Goal: Task Accomplishment & Management: Manage account settings

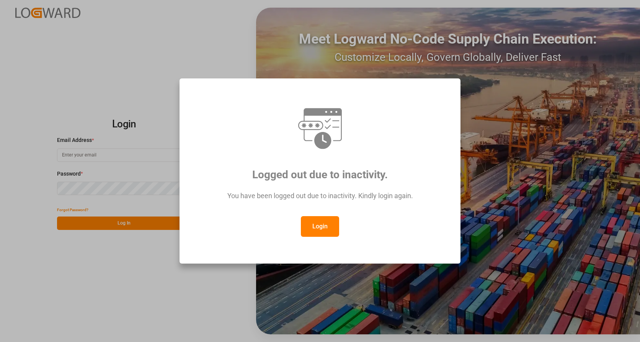
click at [321, 230] on button "Login" at bounding box center [320, 226] width 38 height 21
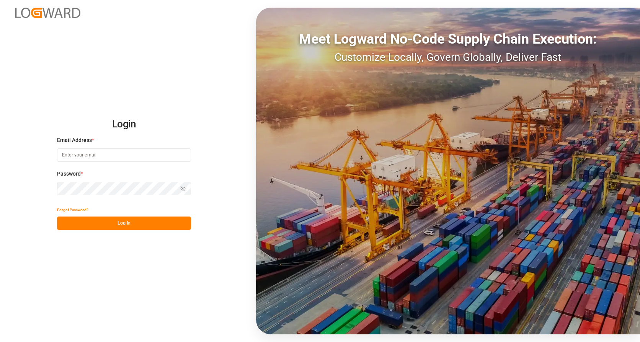
click at [120, 155] on input at bounding box center [124, 155] width 134 height 13
type input "[PERSON_NAME][EMAIL_ADDRESS][PERSON_NAME][DOMAIN_NAME]"
click at [168, 220] on button "Log In" at bounding box center [124, 223] width 134 height 13
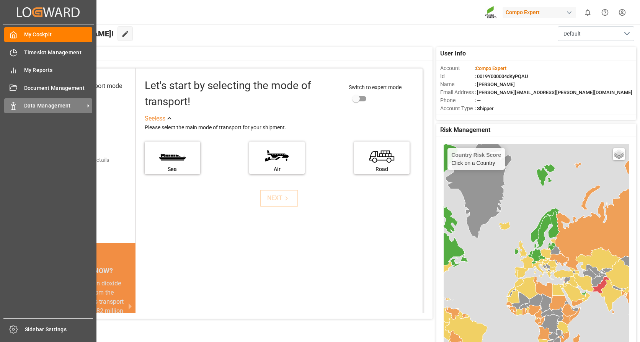
click at [85, 104] on icon at bounding box center [88, 106] width 8 height 8
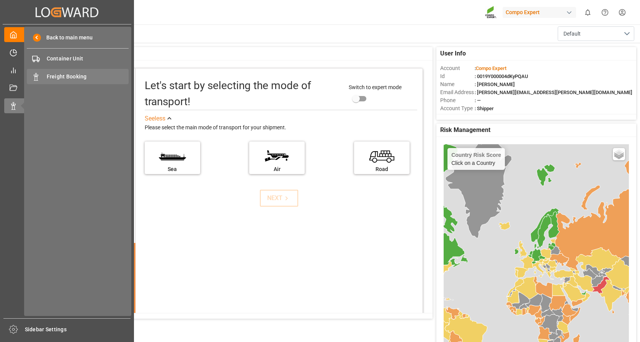
click at [73, 76] on span "Freight Booking" at bounding box center [88, 77] width 82 height 8
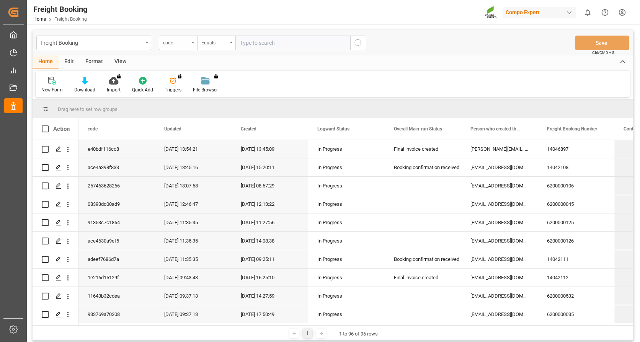
click at [192, 40] on div "code" at bounding box center [178, 43] width 38 height 15
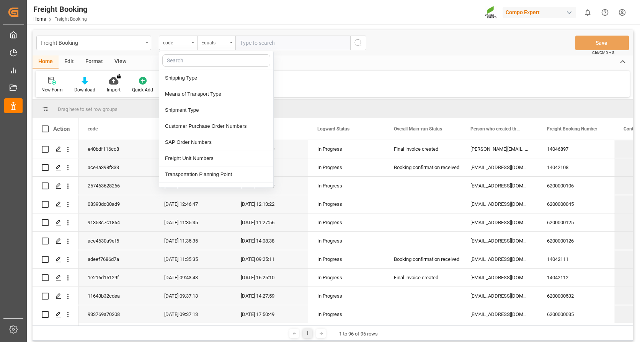
scroll to position [115, 0]
click at [203, 139] on div "SAP Order Numbers" at bounding box center [216, 140] width 114 height 16
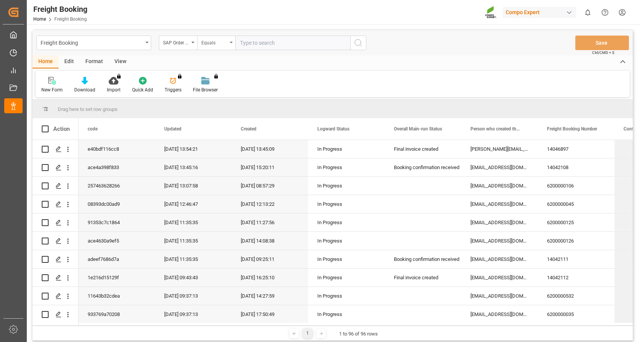
click at [227, 41] on div "Equals" at bounding box center [216, 43] width 38 height 15
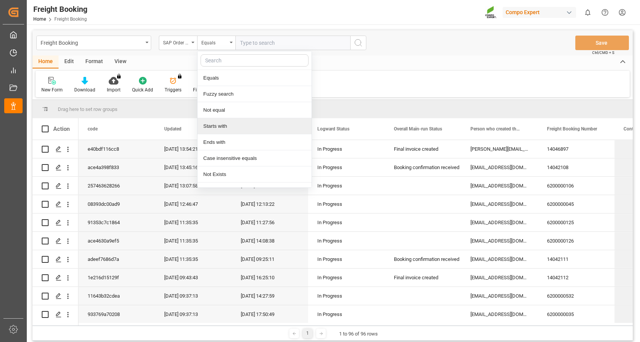
click at [211, 127] on div "Starts with" at bounding box center [255, 126] width 114 height 16
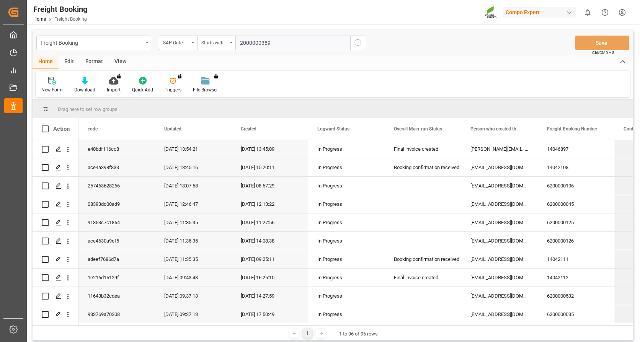
type input "2000000389"
click at [357, 43] on icon "search button" at bounding box center [358, 42] width 9 height 9
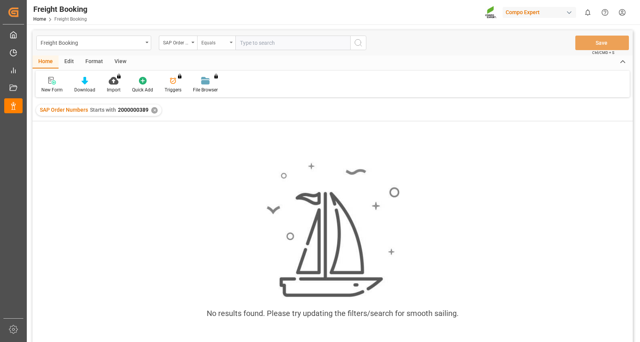
click at [231, 41] on div "Equals" at bounding box center [216, 43] width 38 height 15
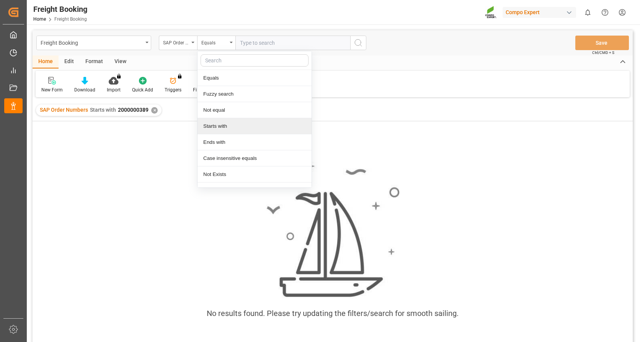
click at [221, 128] on div "Starts with" at bounding box center [255, 126] width 114 height 16
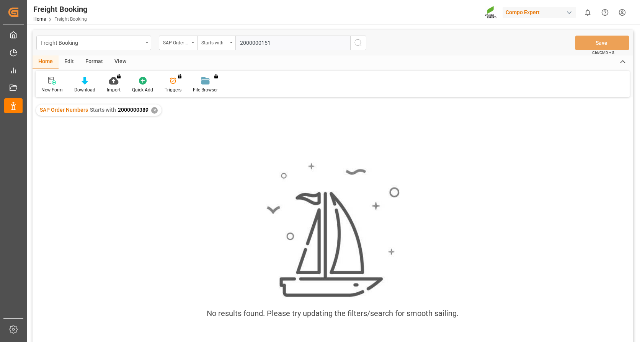
type input "2000000151"
click at [356, 48] on button "search button" at bounding box center [358, 43] width 16 height 15
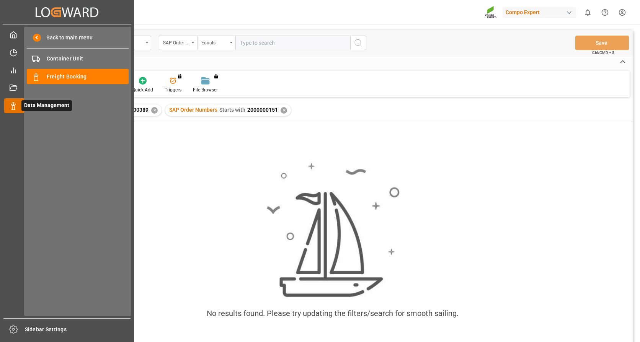
click at [16, 104] on icon at bounding box center [23, 106] width 16 height 16
click at [60, 57] on span "Container Unit" at bounding box center [88, 59] width 82 height 8
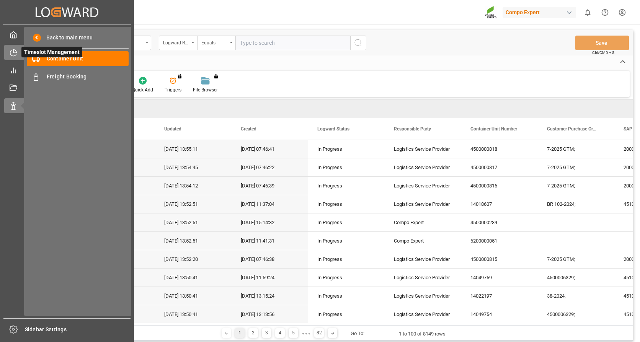
click at [12, 52] on icon at bounding box center [14, 53] width 8 height 8
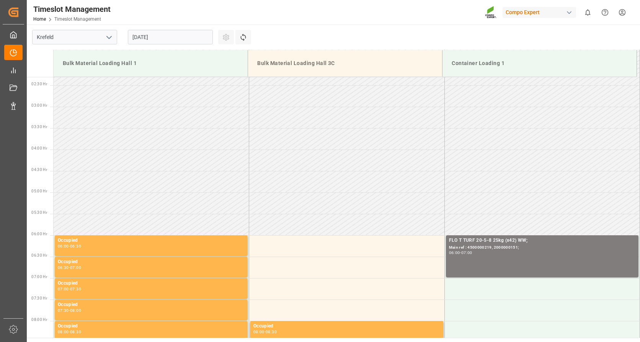
scroll to position [93, 0]
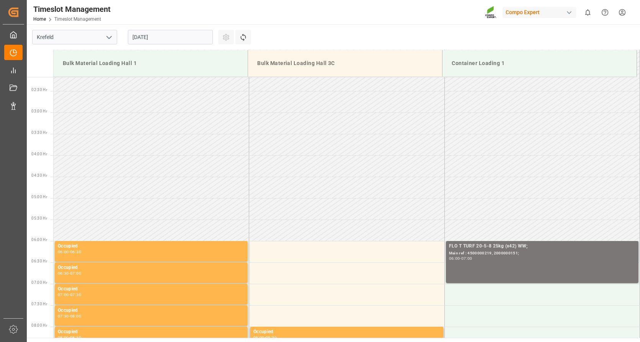
click at [472, 252] on div "Main ref : 4500000219, 2000000151;" at bounding box center [542, 253] width 187 height 7
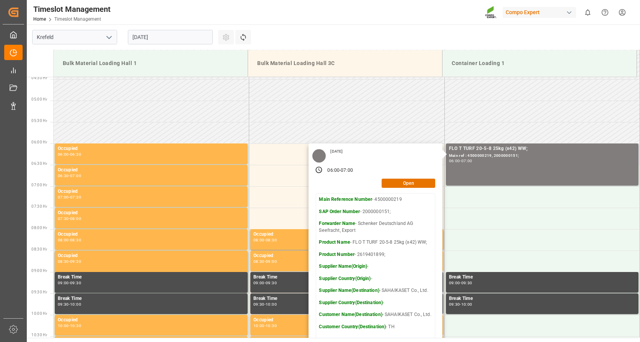
scroll to position [208, 0]
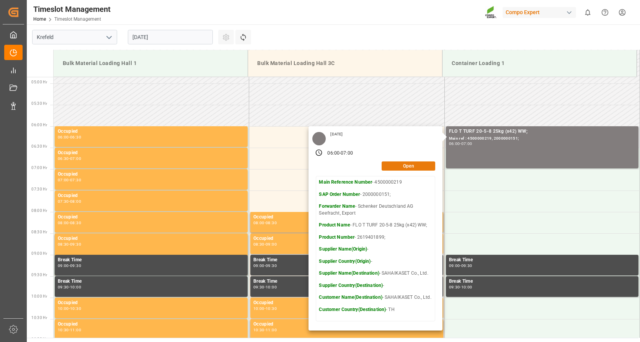
click at [413, 166] on button "Open" at bounding box center [409, 166] width 54 height 9
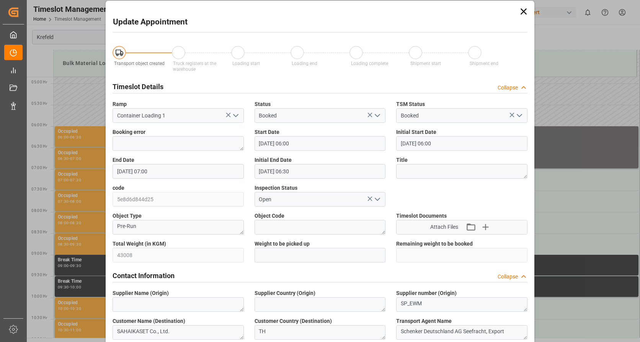
scroll to position [0, 0]
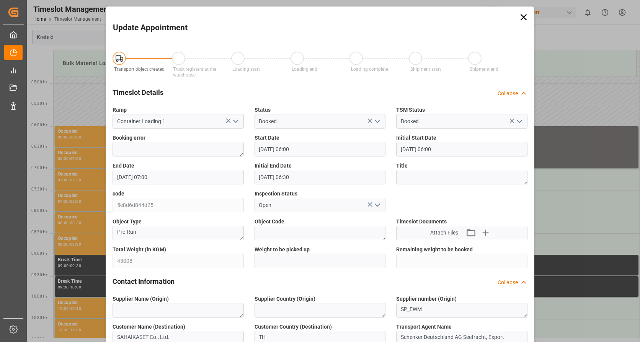
click at [523, 18] on icon at bounding box center [524, 17] width 6 height 6
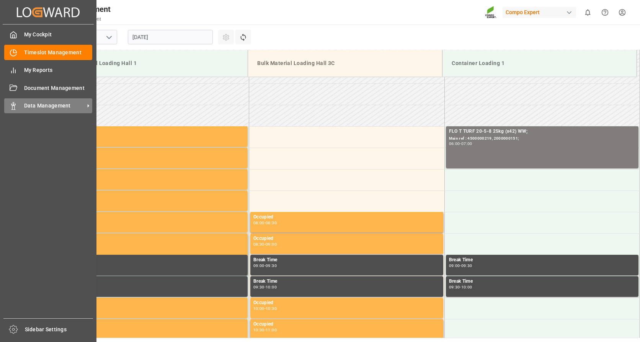
click at [39, 103] on span "Data Management" at bounding box center [54, 106] width 60 height 8
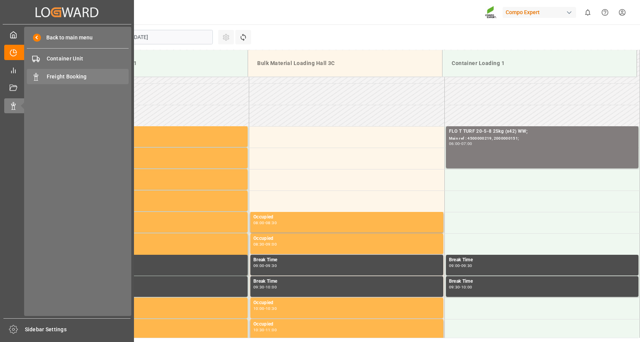
click at [64, 75] on span "Freight Booking" at bounding box center [88, 77] width 82 height 8
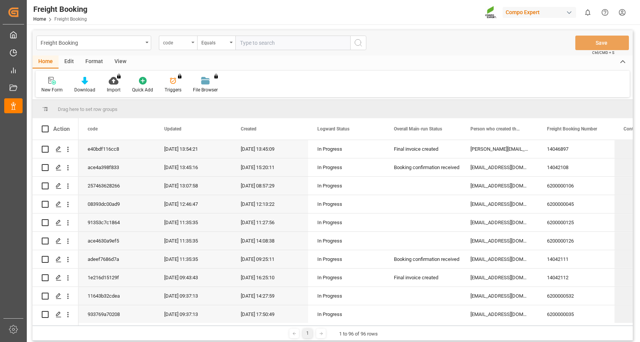
click at [193, 41] on div "code" at bounding box center [178, 43] width 38 height 15
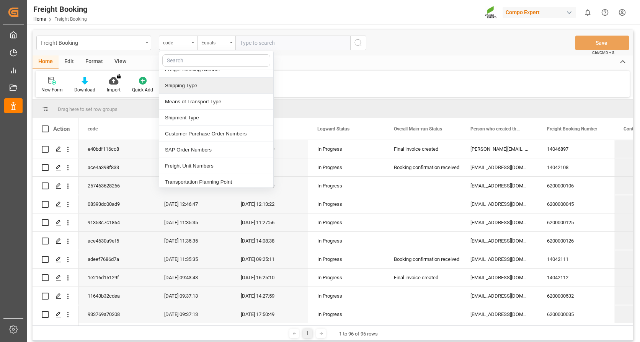
scroll to position [115, 0]
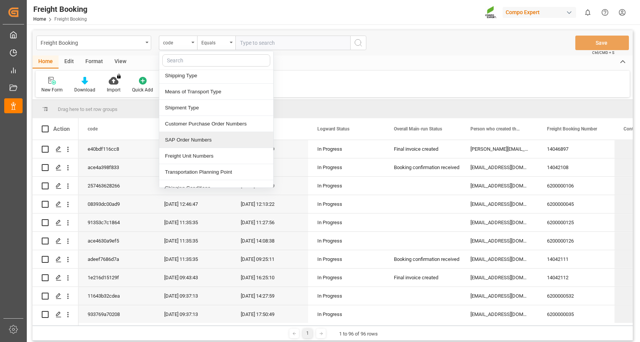
click at [194, 142] on div "SAP Order Numbers" at bounding box center [216, 140] width 114 height 16
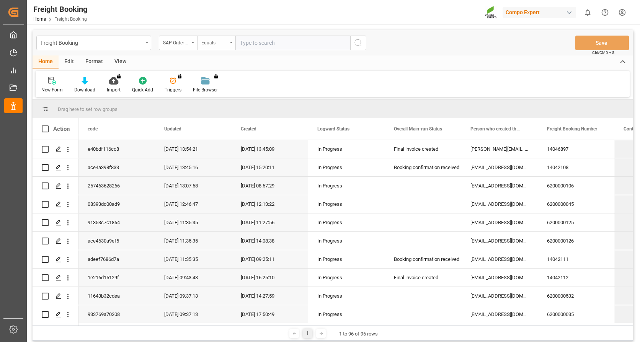
click at [229, 42] on div "Equals" at bounding box center [216, 43] width 38 height 15
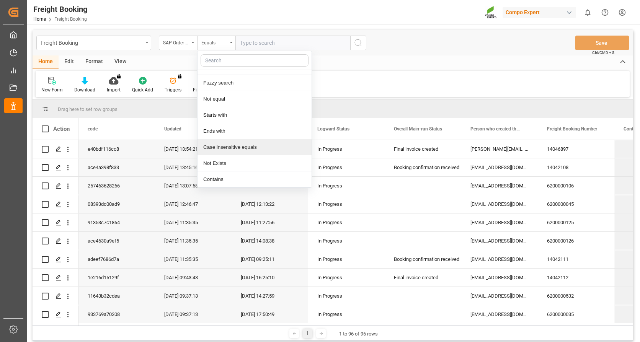
scroll to position [0, 0]
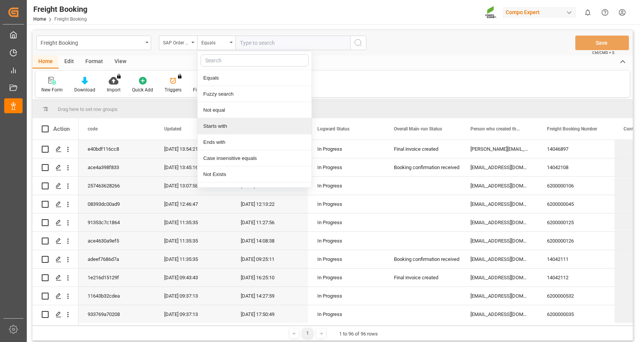
click at [213, 123] on div "Starts with" at bounding box center [255, 126] width 114 height 16
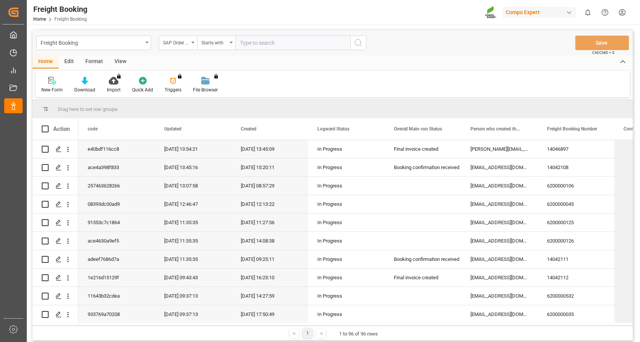
click at [249, 48] on input "text" at bounding box center [292, 43] width 115 height 15
type input "2000000151"
click at [360, 42] on icon "search button" at bounding box center [358, 42] width 9 height 9
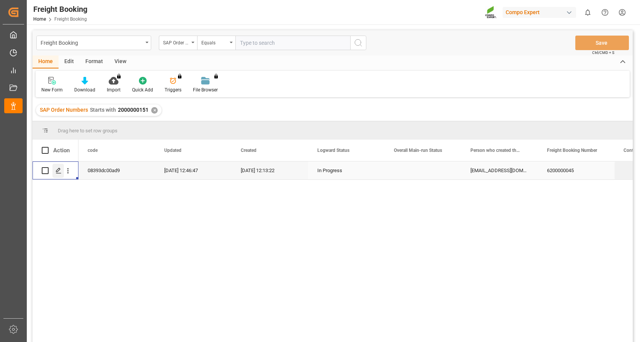
click at [57, 168] on icon "Press SPACE to select this row." at bounding box center [58, 171] width 6 height 6
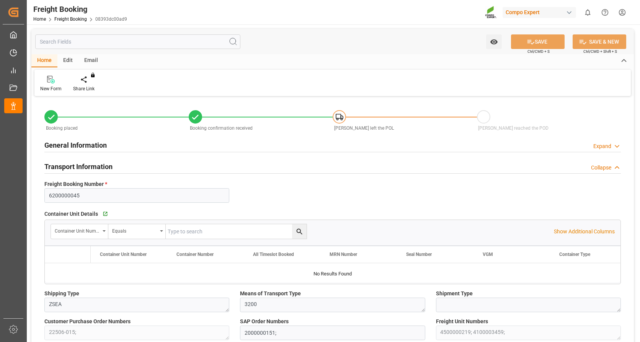
type input "Evergreen"
type input "Evergreen Marine Corp."
type input "9943279"
type input "NLRTM"
type input "THPAT"
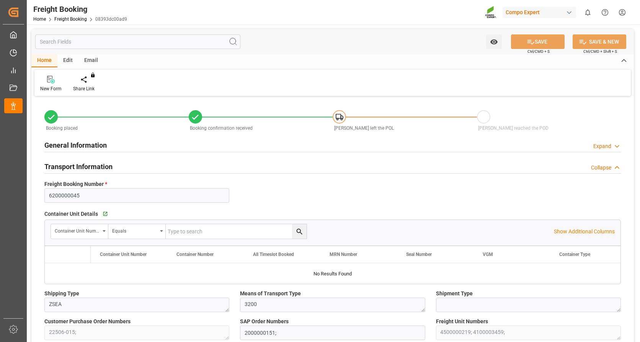
type input "0"
type input "68812.8"
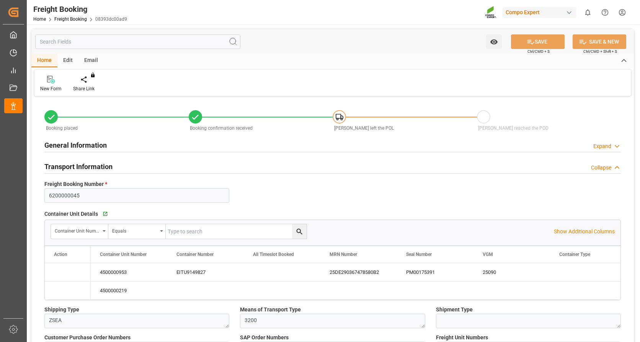
type input "[DATE] 01:00"
type input "[DATE] 20:00"
type input "[DATE] 00:01"
type input "[DATE] 12:00"
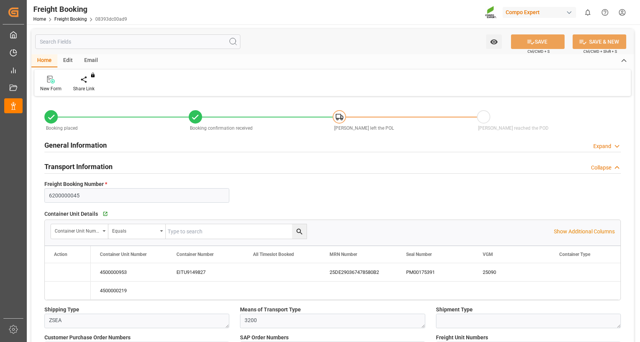
type input "[DATE] 13:53"
type input "[DATE] 12:13"
type input "[DATE] 15:57"
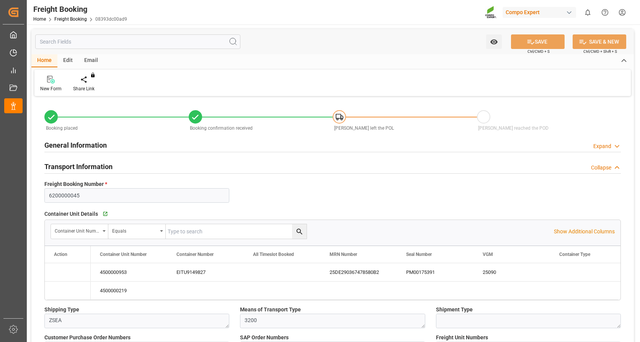
type input "[DATE] 12:46"
drag, startPoint x: 405, startPoint y: 272, endPoint x: 419, endPoint y: 274, distance: 13.7
click at [419, 274] on div "PM00175391" at bounding box center [435, 272] width 77 height 18
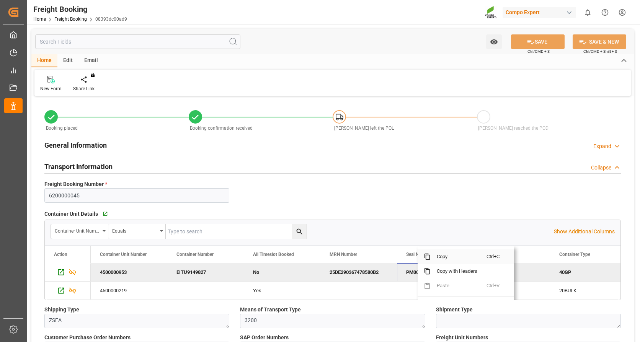
click at [444, 257] on span "Copy" at bounding box center [459, 257] width 56 height 15
click at [354, 269] on div "25DE290367478580B2" at bounding box center [358, 272] width 77 height 18
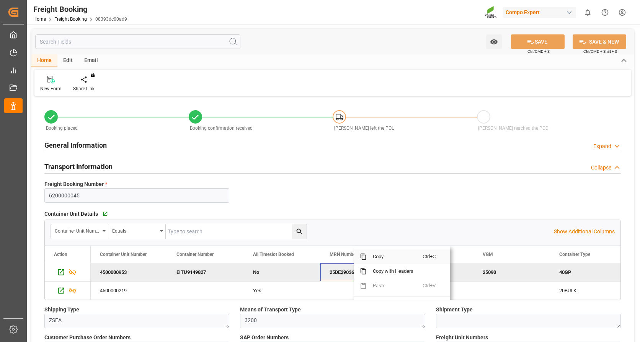
drag, startPoint x: 378, startPoint y: 256, endPoint x: 414, endPoint y: 246, distance: 37.0
click at [379, 256] on span "Copy" at bounding box center [395, 257] width 56 height 15
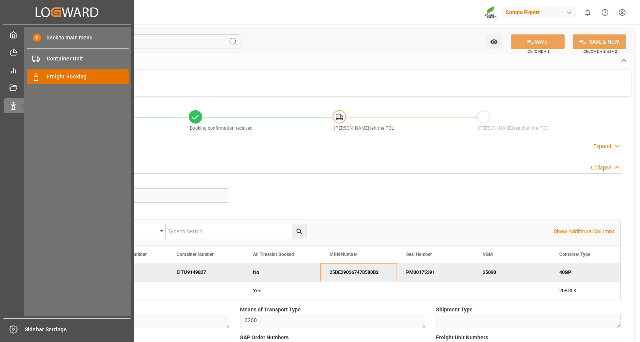
click at [67, 77] on span "Freight Booking" at bounding box center [88, 77] width 82 height 8
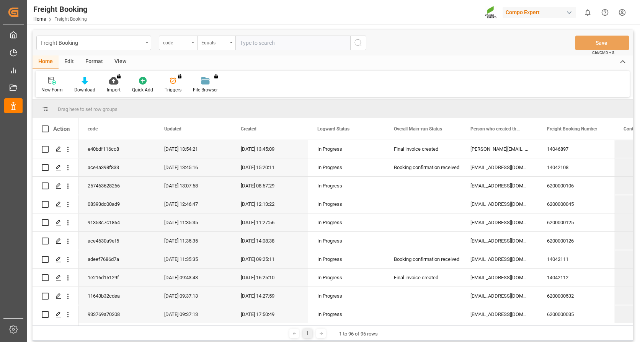
click at [192, 42] on icon "open menu" at bounding box center [192, 43] width 3 height 2
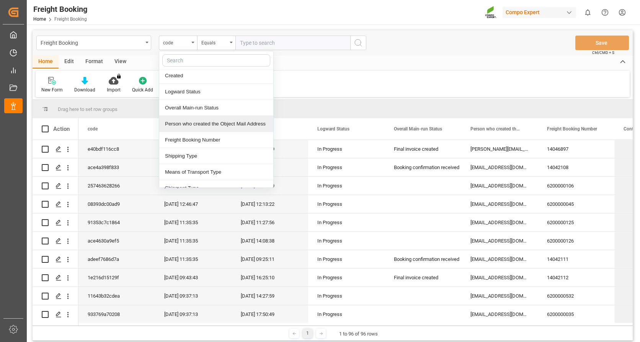
scroll to position [115, 0]
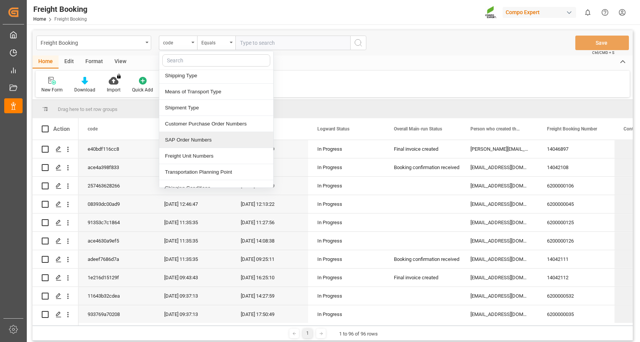
click at [195, 140] on div "SAP Order Numbers" at bounding box center [216, 140] width 114 height 16
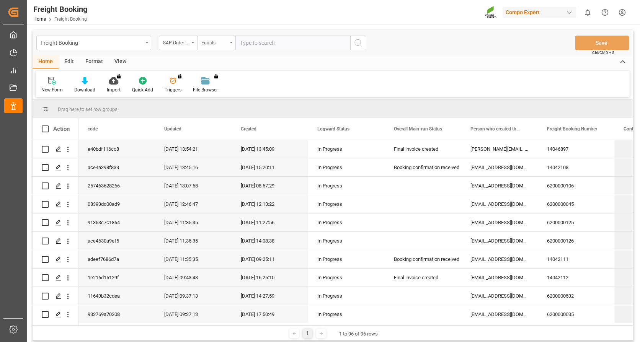
click at [229, 42] on div "Equals" at bounding box center [216, 43] width 38 height 15
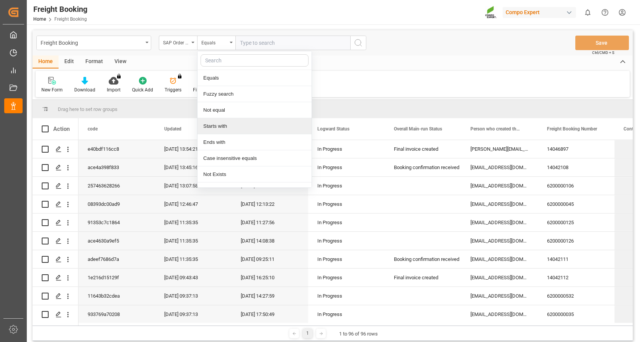
click at [212, 125] on div "Starts with" at bounding box center [255, 126] width 114 height 16
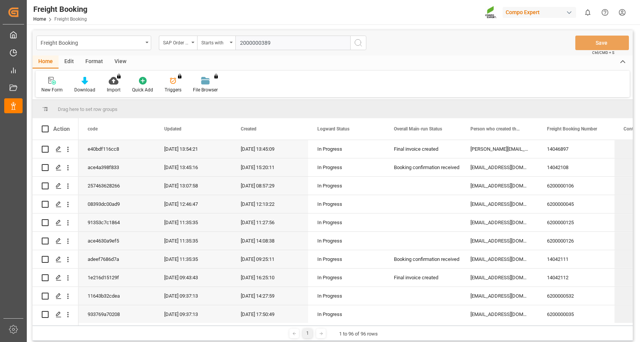
type input "2000000389"
click at [359, 42] on icon "search button" at bounding box center [358, 42] width 9 height 9
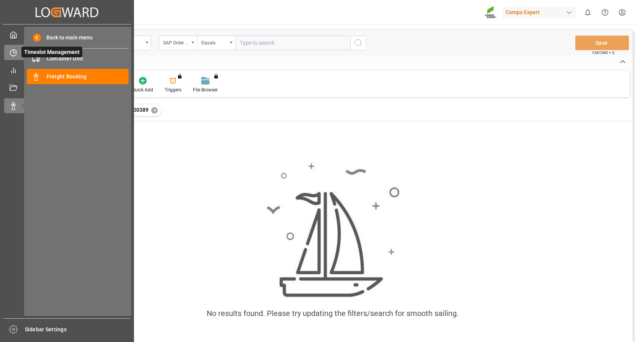
click at [33, 48] on span "Timeslot Management" at bounding box center [51, 52] width 61 height 11
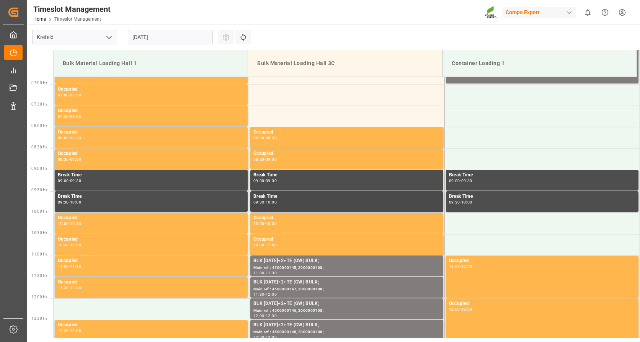
scroll to position [191, 0]
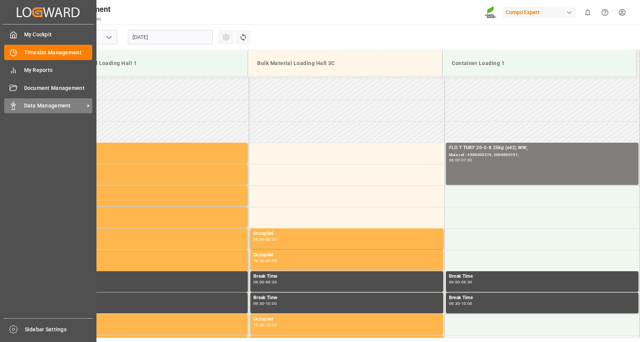
click at [20, 106] on div "Data Management Data Management" at bounding box center [48, 105] width 88 height 15
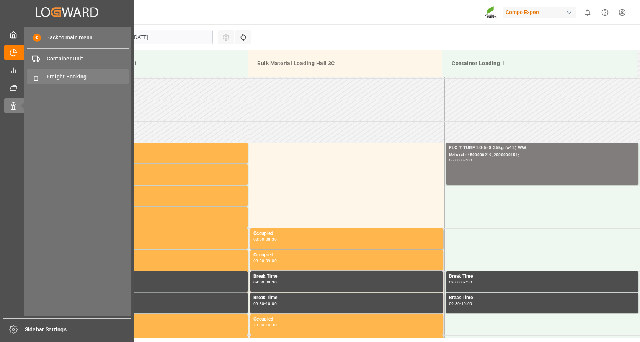
click at [61, 77] on span "Freight Booking" at bounding box center [88, 77] width 82 height 8
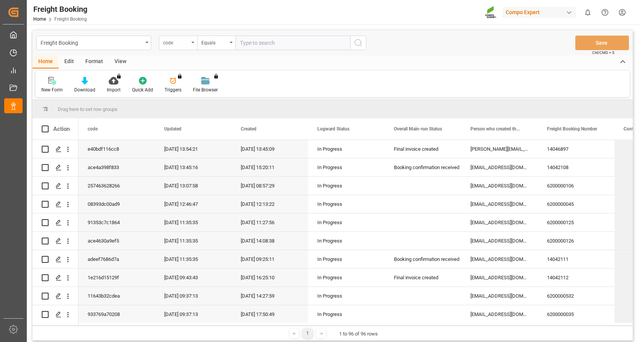
click at [190, 40] on div "code" at bounding box center [178, 43] width 38 height 15
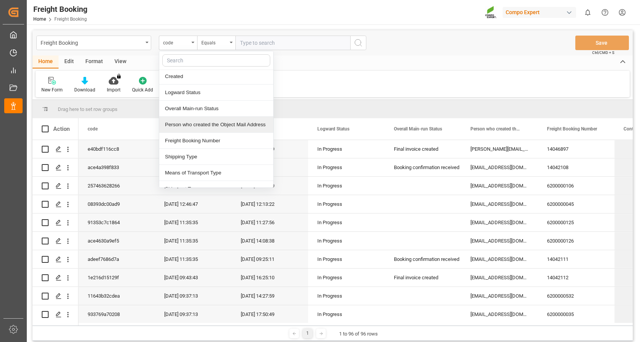
scroll to position [77, 0]
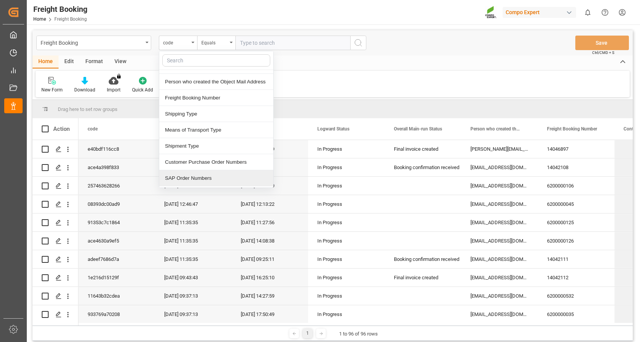
click at [186, 174] on div "SAP Order Numbers" at bounding box center [216, 178] width 114 height 16
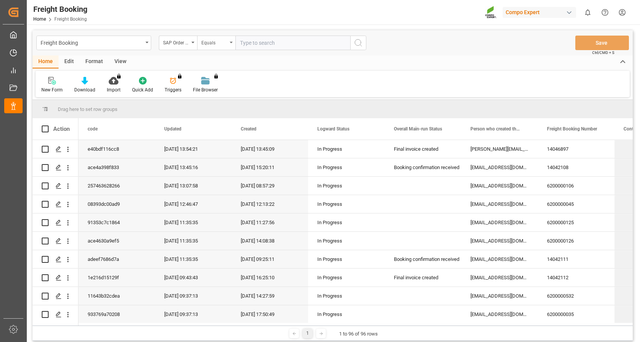
click at [232, 44] on div "Equals" at bounding box center [216, 43] width 38 height 15
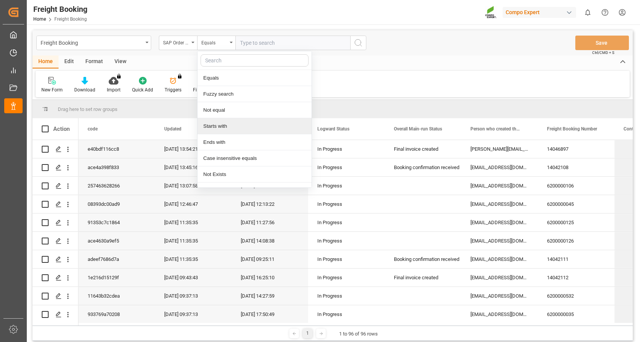
click at [212, 124] on div "Starts with" at bounding box center [255, 126] width 114 height 16
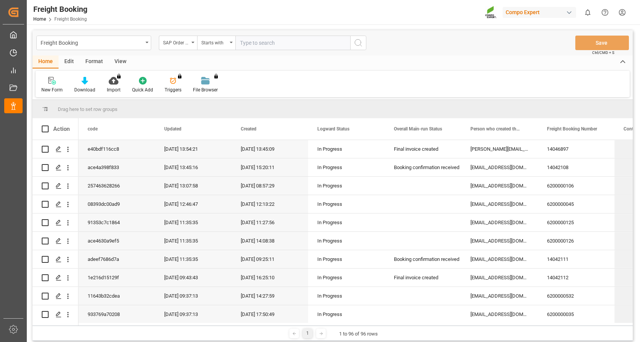
click at [264, 44] on input "text" at bounding box center [292, 43] width 115 height 15
type input "2000000108"
click at [357, 43] on icon "search button" at bounding box center [358, 42] width 9 height 9
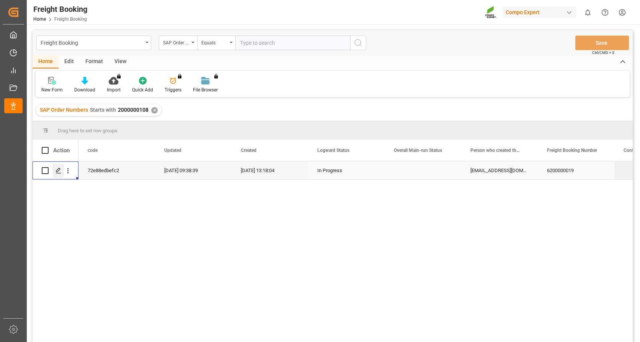
click at [57, 171] on icon "Press SPACE to select this row." at bounding box center [58, 171] width 6 height 6
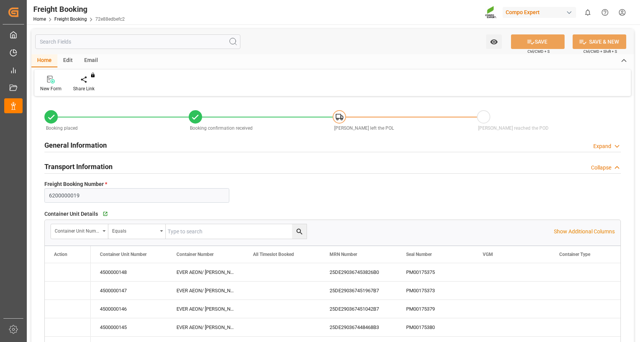
type input "Evergreen"
type input "Evergreen Marine Corp."
type input "NLRTM"
type input "THPAT"
type input "0"
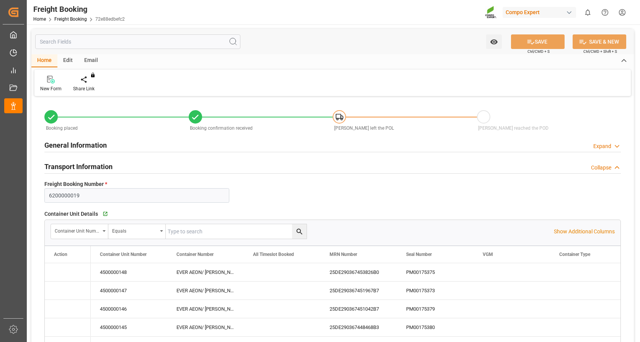
type input "262768"
type input "[DATE] 01:00"
type input "[DATE] 20:00"
type input "[DATE] 09:01"
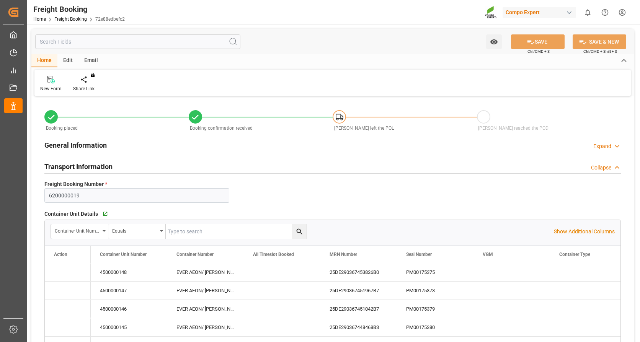
type input "[DATE] 13:18"
type input "[DATE] 16:03"
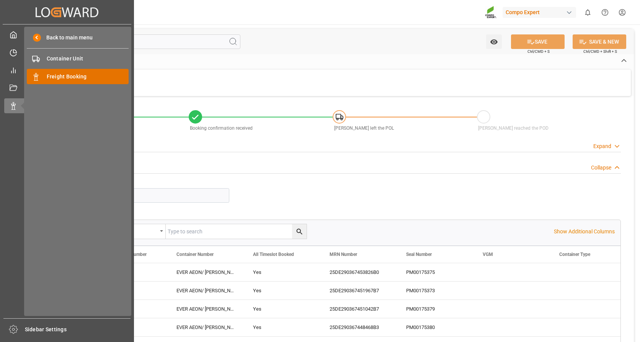
click at [51, 77] on span "Freight Booking" at bounding box center [88, 77] width 82 height 8
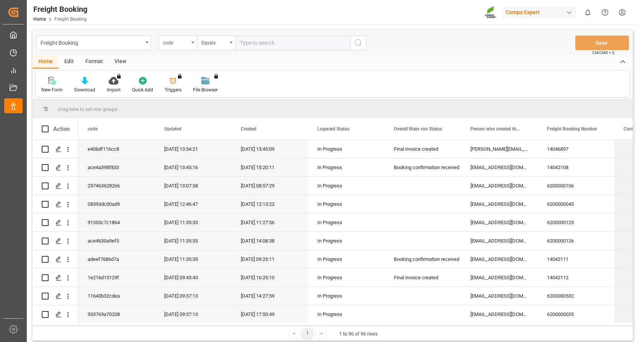
click at [193, 42] on icon "open menu" at bounding box center [192, 43] width 3 height 2
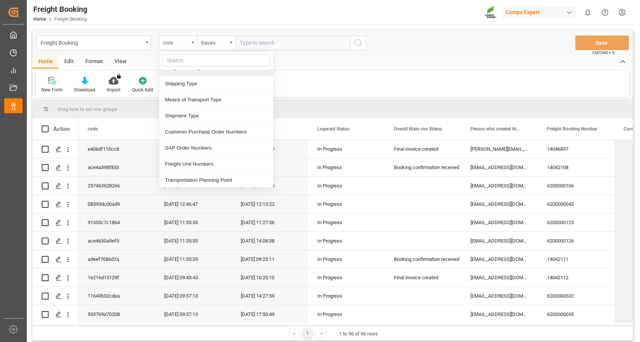
scroll to position [115, 0]
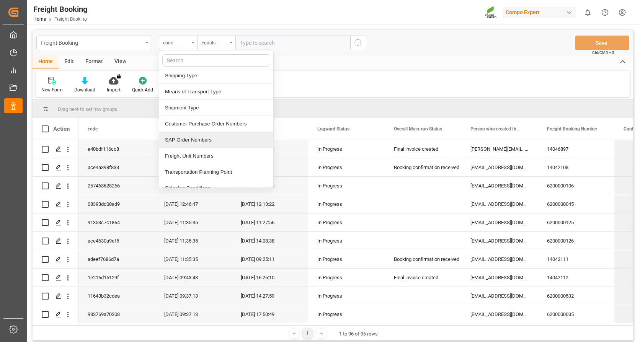
click at [191, 142] on div "SAP Order Numbers" at bounding box center [216, 140] width 114 height 16
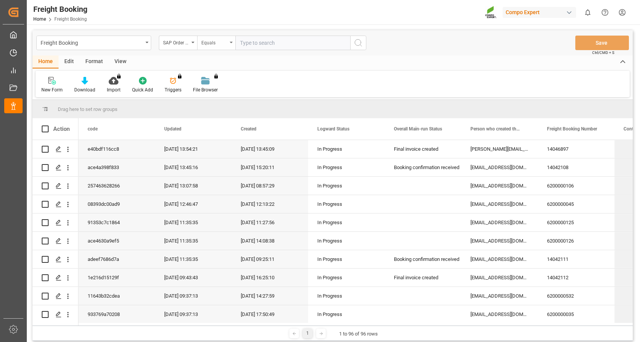
click at [232, 41] on div "Equals" at bounding box center [216, 43] width 38 height 15
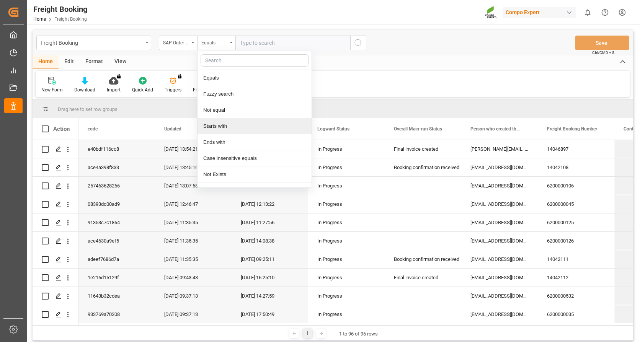
click at [226, 121] on div "Starts with" at bounding box center [255, 126] width 114 height 16
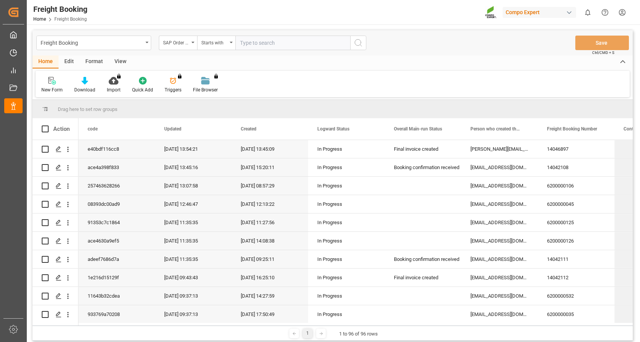
click at [256, 44] on input "text" at bounding box center [292, 43] width 115 height 15
type input "2000000151"
click at [356, 44] on circle "search button" at bounding box center [358, 42] width 6 height 6
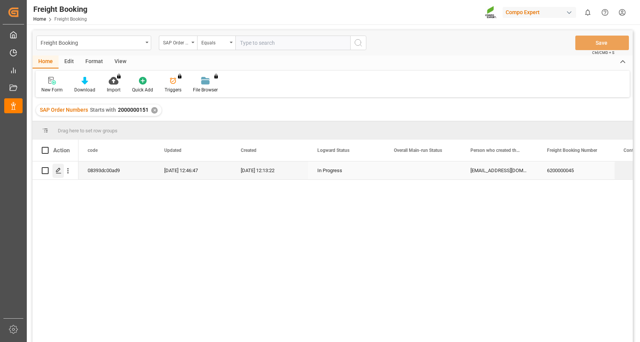
click at [59, 167] on div "Press SPACE to select this row." at bounding box center [57, 171] width 11 height 14
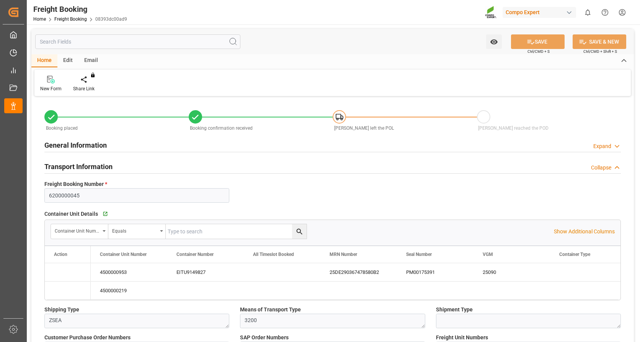
type input "Evergreen"
type input "Evergreen Marine Corp."
type input "9943279"
type input "NLRTM"
type input "THPAT"
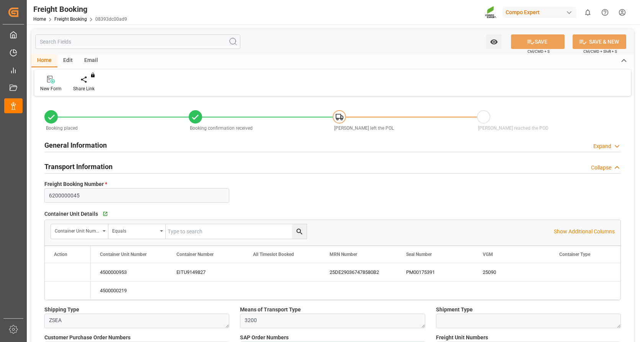
type input "0"
type input "68812.8"
type input "[DATE] 01:00"
type input "[DATE] 20:00"
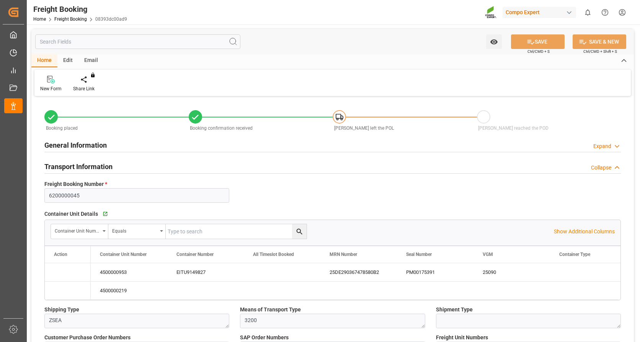
type input "[DATE] 00:01"
type input "[DATE] 12:00"
type input "[DATE] 13:53"
type input "[DATE] 12:13"
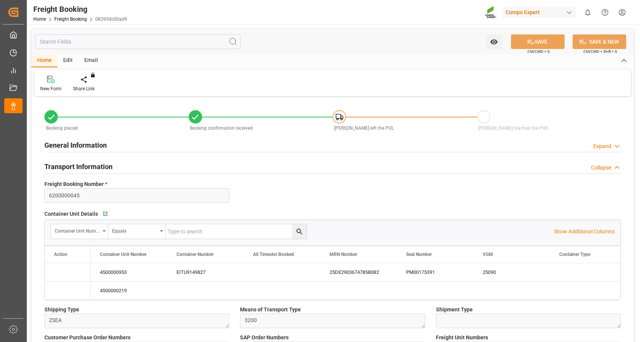
type input "[DATE] 15:57"
type input "[DATE] 12:46"
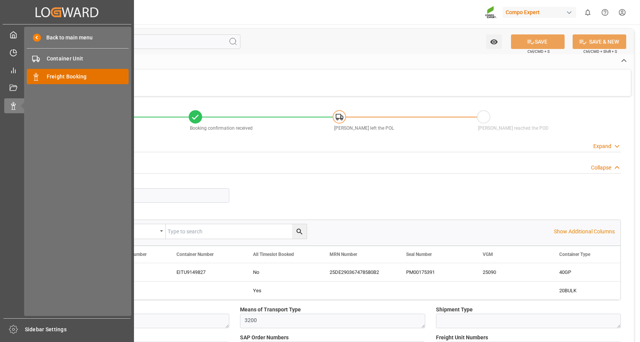
click at [66, 75] on span "Freight Booking" at bounding box center [88, 77] width 82 height 8
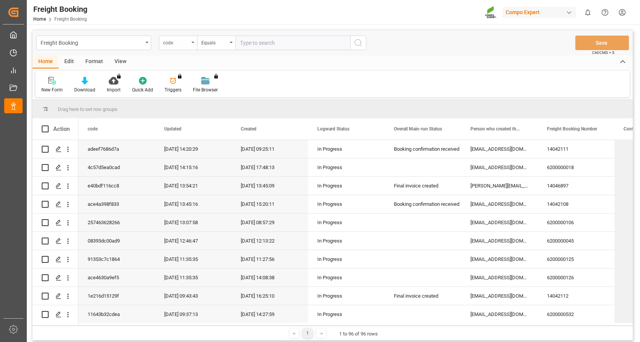
click at [194, 43] on icon "open menu" at bounding box center [192, 43] width 3 height 2
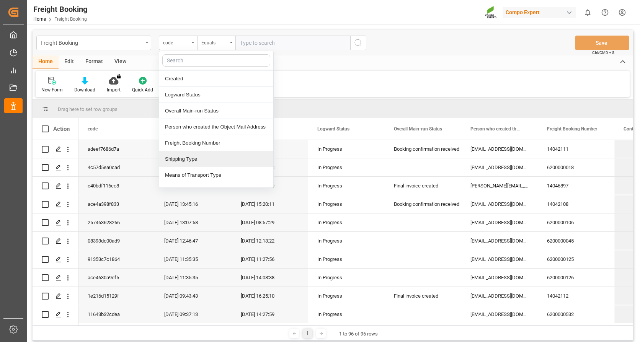
scroll to position [115, 0]
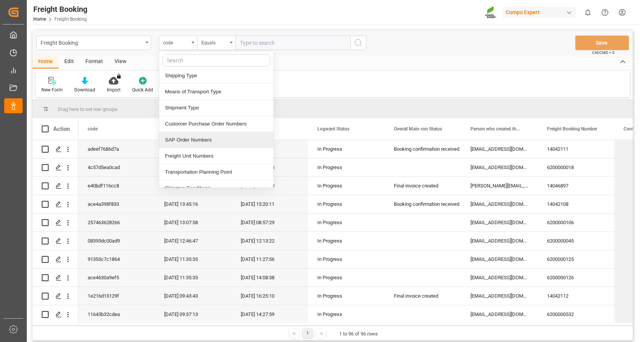
click at [199, 141] on div "SAP Order Numbers" at bounding box center [216, 140] width 114 height 16
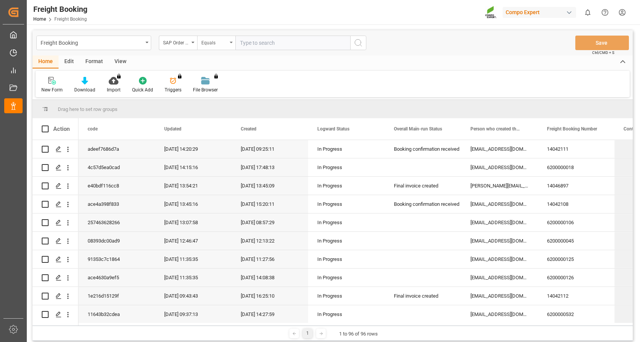
click at [231, 40] on div "Equals" at bounding box center [216, 43] width 38 height 15
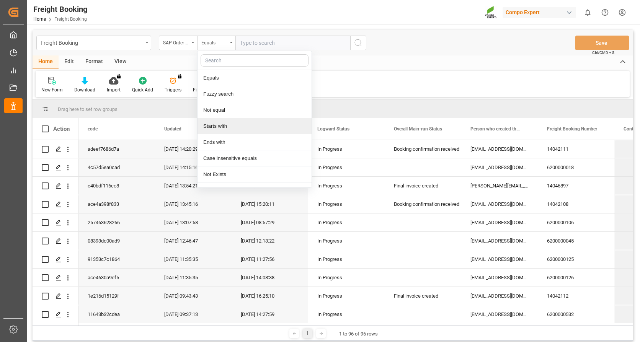
click at [222, 130] on div "Starts with" at bounding box center [255, 126] width 114 height 16
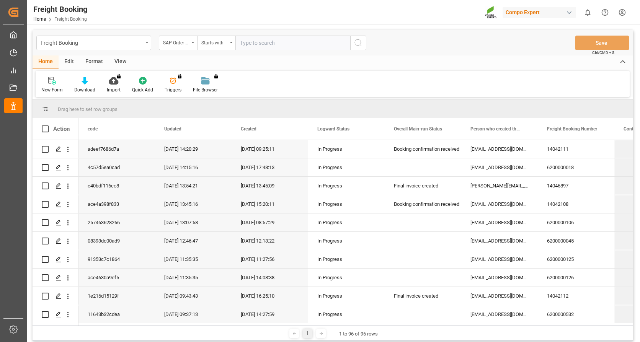
click at [250, 44] on input "text" at bounding box center [292, 43] width 115 height 15
type input "2000000108"
click at [357, 44] on icon "search button" at bounding box center [358, 42] width 9 height 9
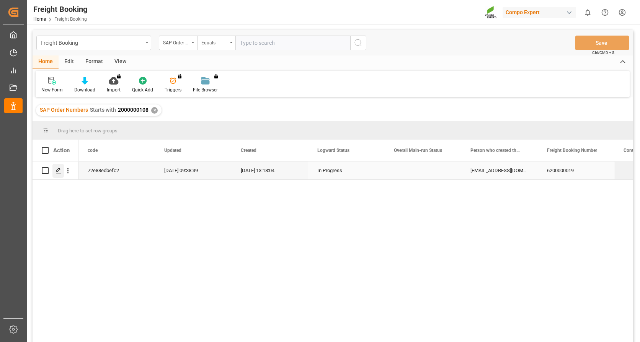
click at [59, 166] on div "Press SPACE to select this row." at bounding box center [57, 171] width 11 height 14
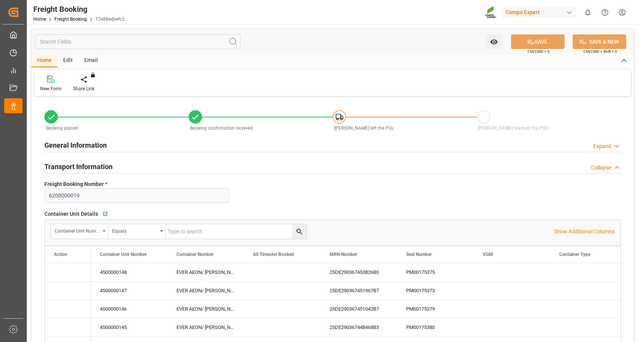
type input "Evergreen"
type input "Evergreen Marine Corp."
type input "NLRTM"
type input "THPAT"
type input "0"
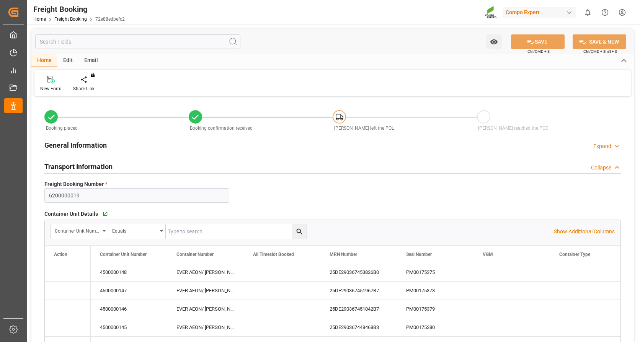
type input "262768"
type input "[DATE] 01:00"
type input "[DATE] 20:00"
type input "[DATE] 09:01"
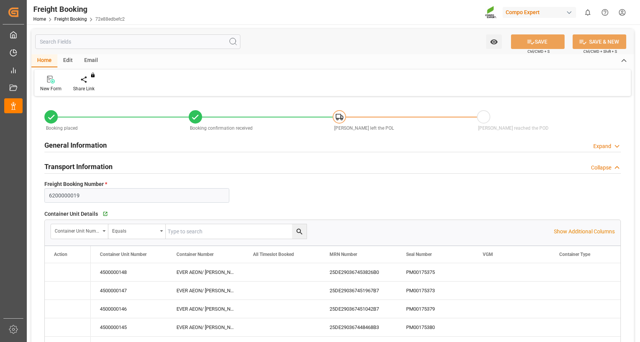
type input "[DATE] 13:18"
type input "[DATE] 16:03"
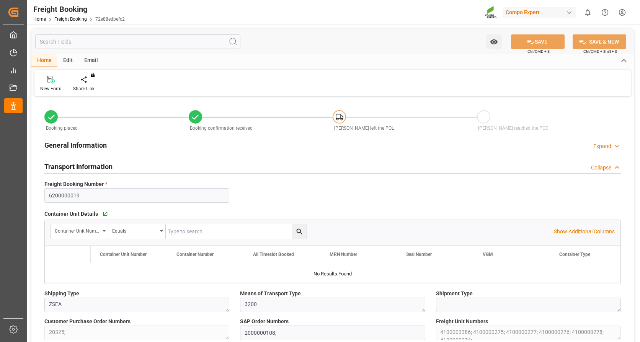
type input "Evergreen"
type input "Evergreen Marine Corp."
type input "NLRTM"
type input "THPAT"
type input "0"
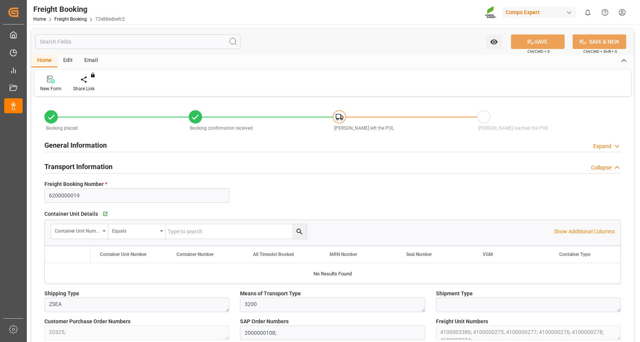
type input "262768"
type input "[DATE] 01:00"
type input "[DATE] 20:00"
type input "[DATE] 09:01"
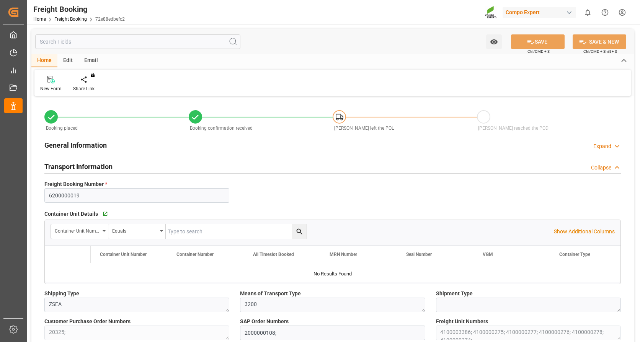
type input "[DATE] 13:18"
type input "[DATE] 16:03"
